Goal: Task Accomplishment & Management: Use online tool/utility

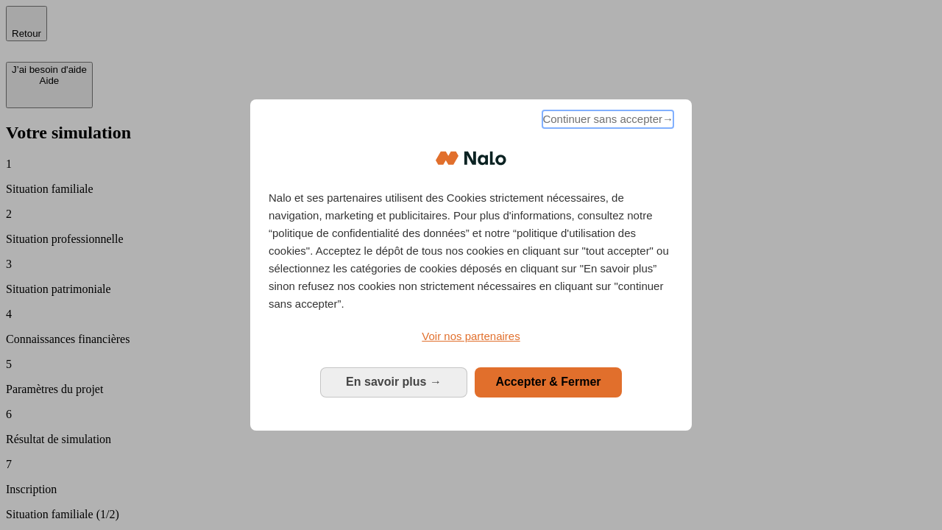
click at [606, 121] on span "Continuer sans accepter →" at bounding box center [607, 119] width 131 height 18
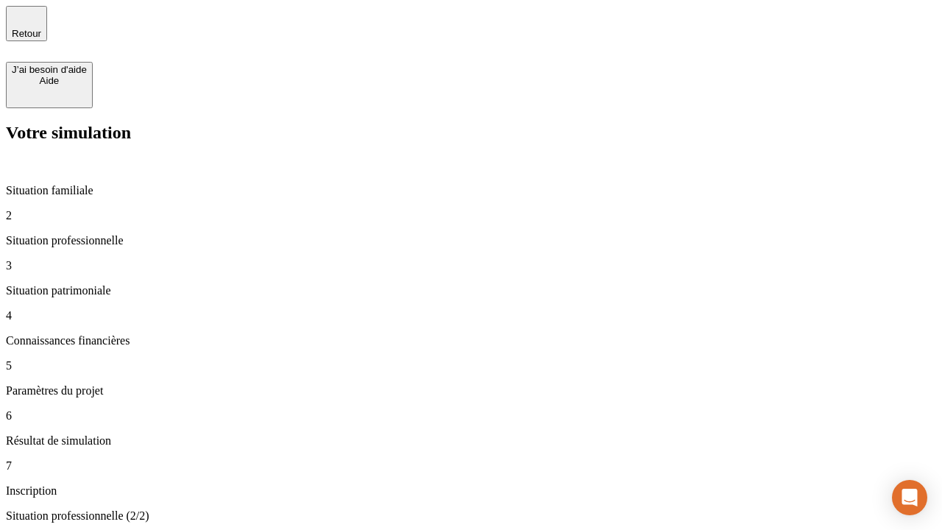
type input "30 000"
